Goal: Navigation & Orientation: Go to known website

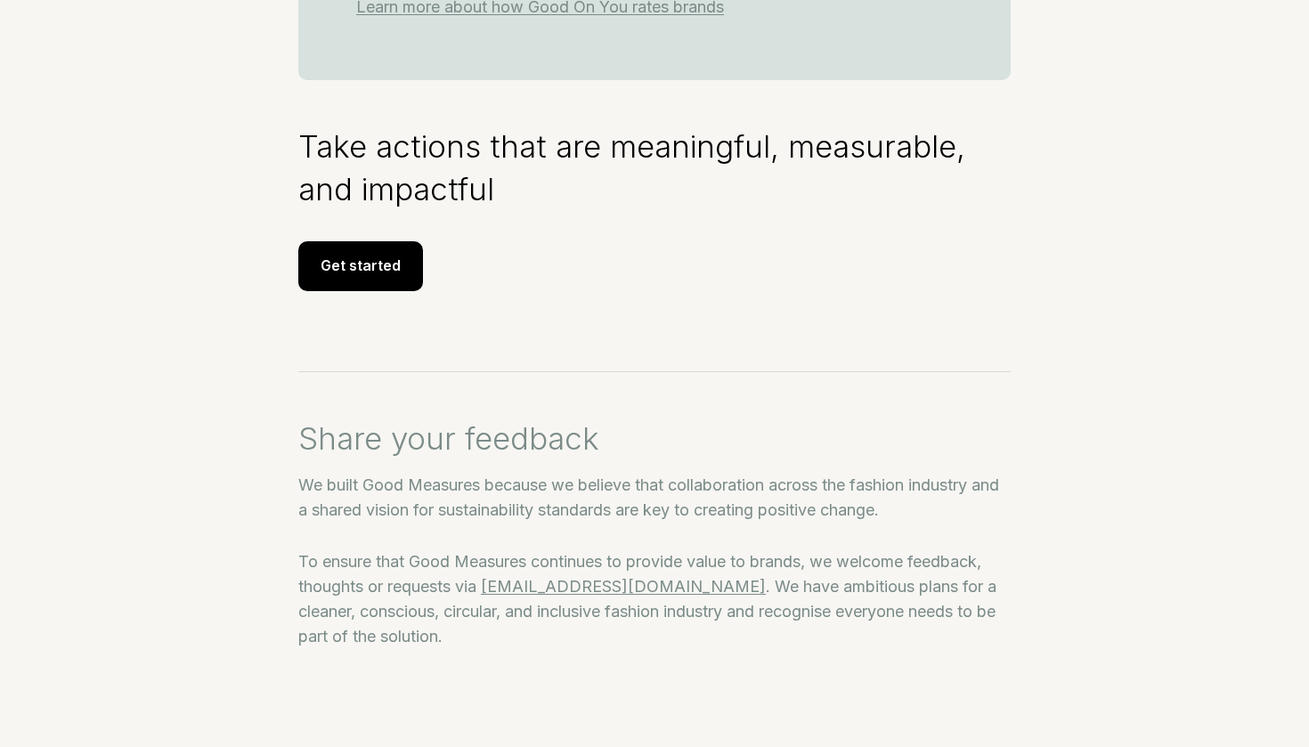
scroll to position [2574, 0]
click at [373, 253] on div "Get started" at bounding box center [360, 266] width 125 height 50
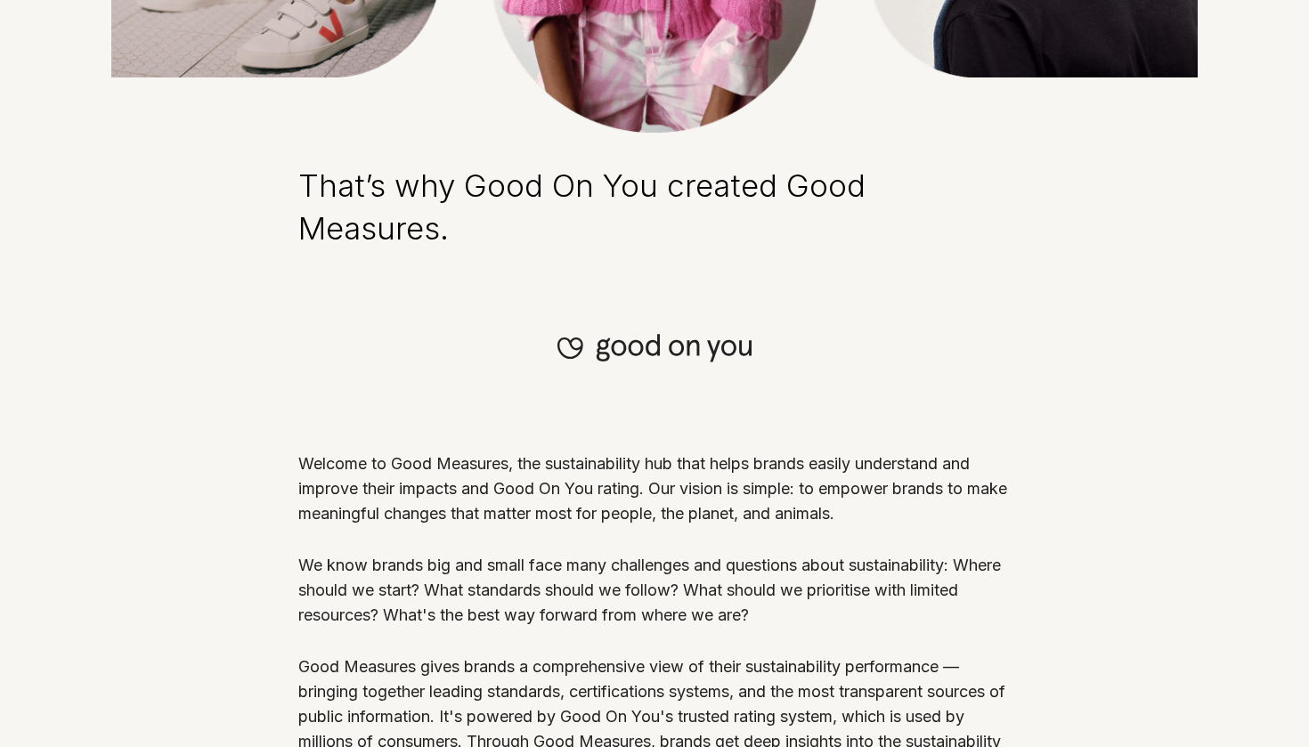
scroll to position [7, 0]
